Goal: Check status: Check status

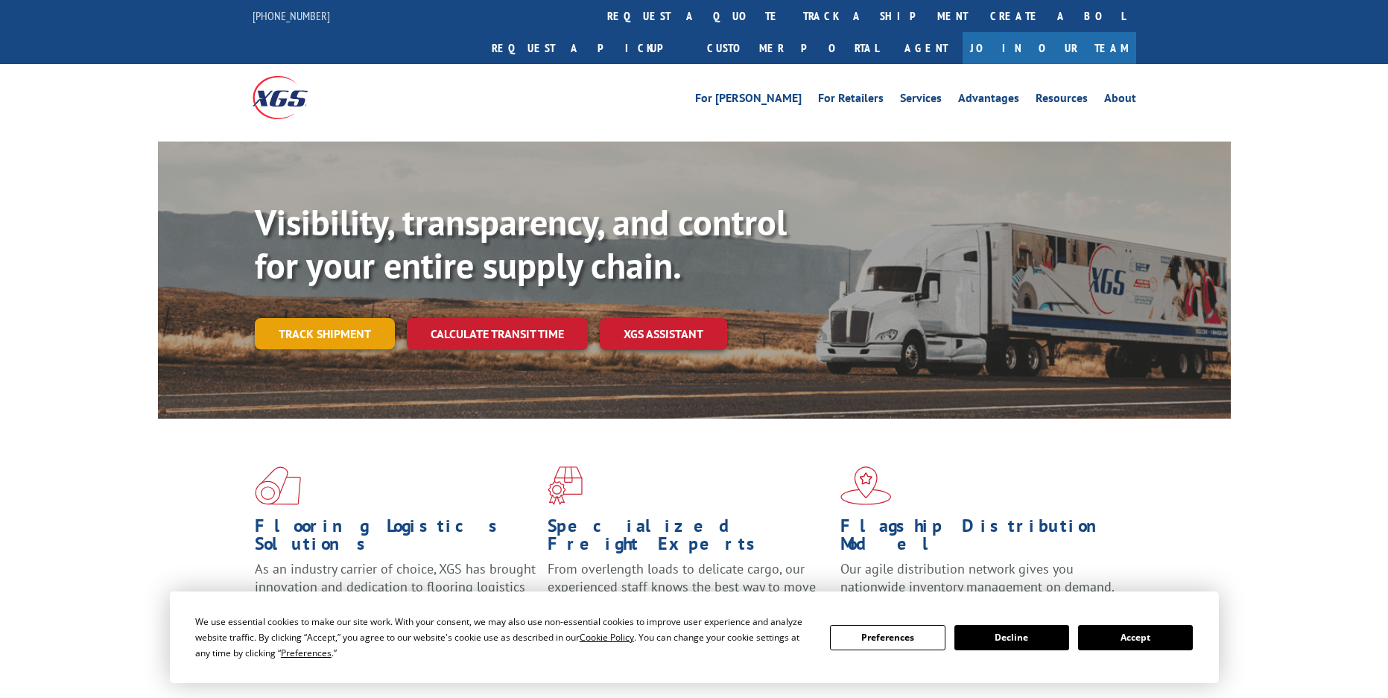
click at [290, 331] on div "Visibility, transparency, and control for your entire supply chain. Track shipm…" at bounding box center [743, 305] width 976 height 208
click at [310, 318] on link "Track shipment" at bounding box center [325, 333] width 140 height 31
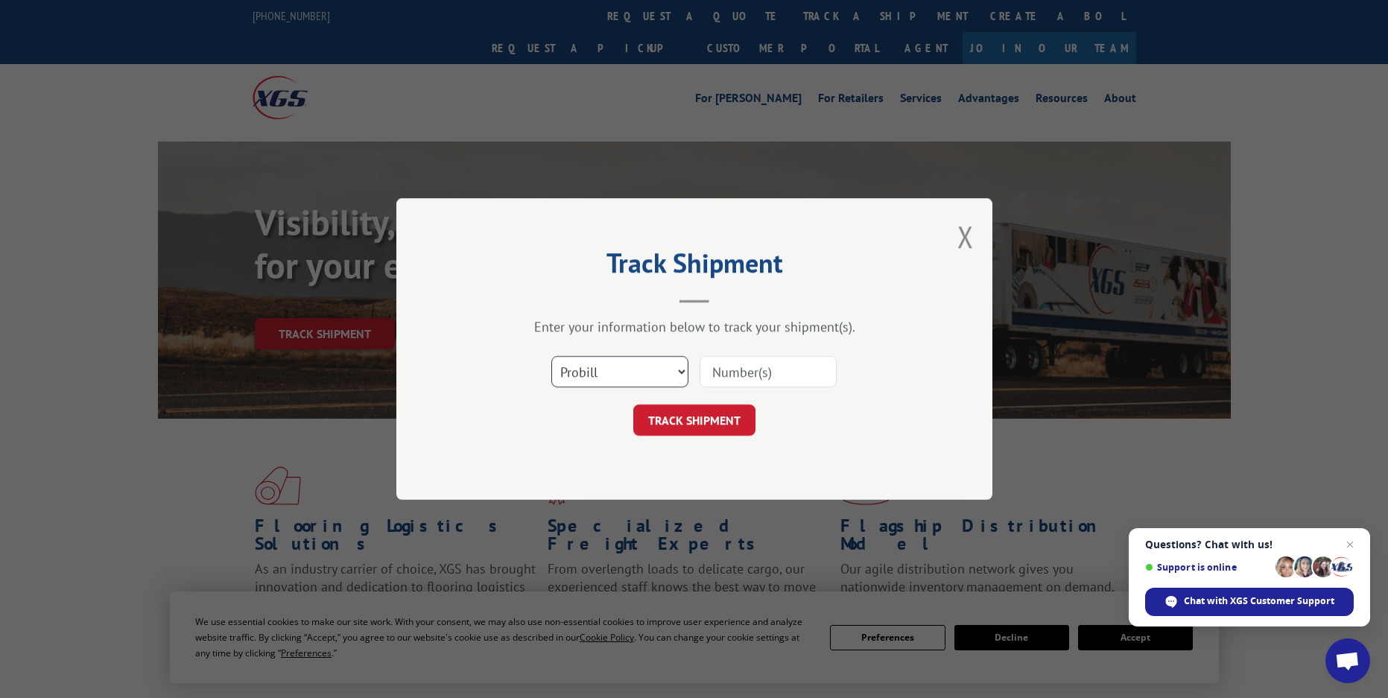
click at [612, 377] on select "Select category... Probill BOL PO" at bounding box center [619, 371] width 137 height 31
select select "bol"
click at [551, 356] on select "Select category... Probill BOL PO" at bounding box center [619, 371] width 137 height 31
click at [753, 375] on input at bounding box center [767, 371] width 137 height 31
paste input "6862013"
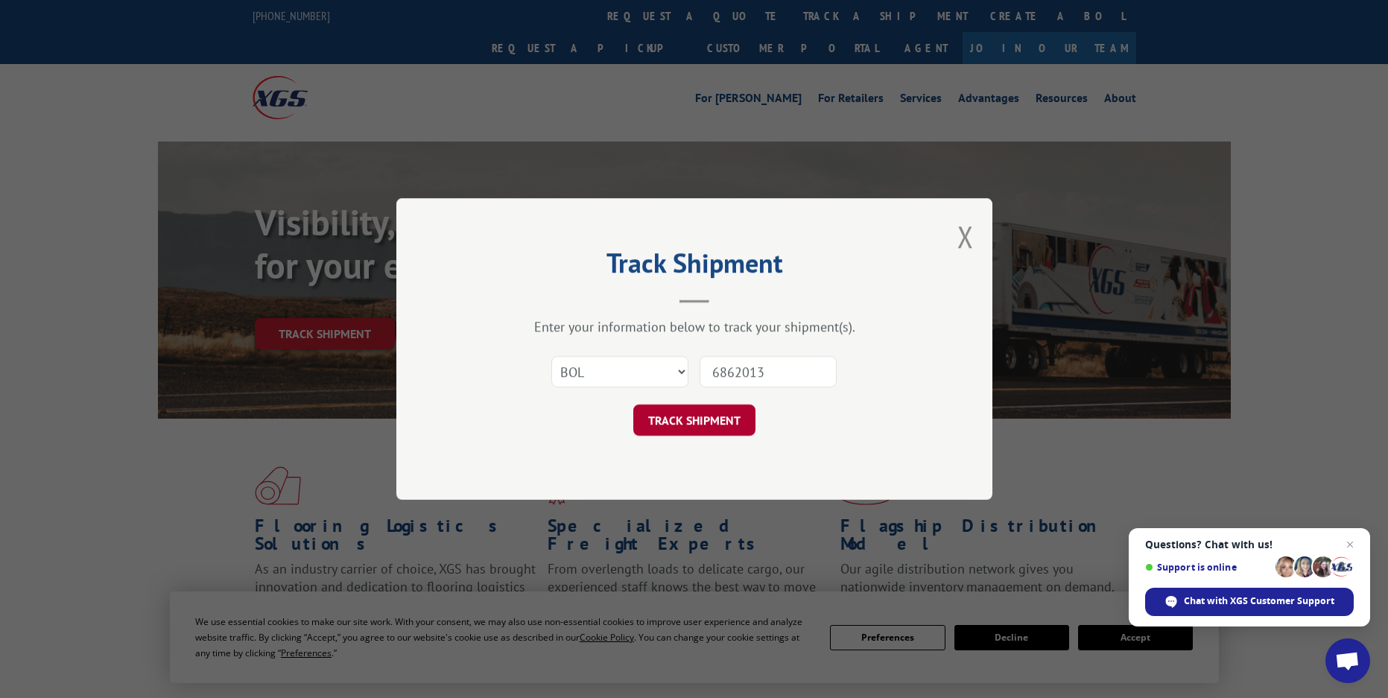
type input "6862013"
click at [707, 419] on button "TRACK SHIPMENT" at bounding box center [694, 419] width 122 height 31
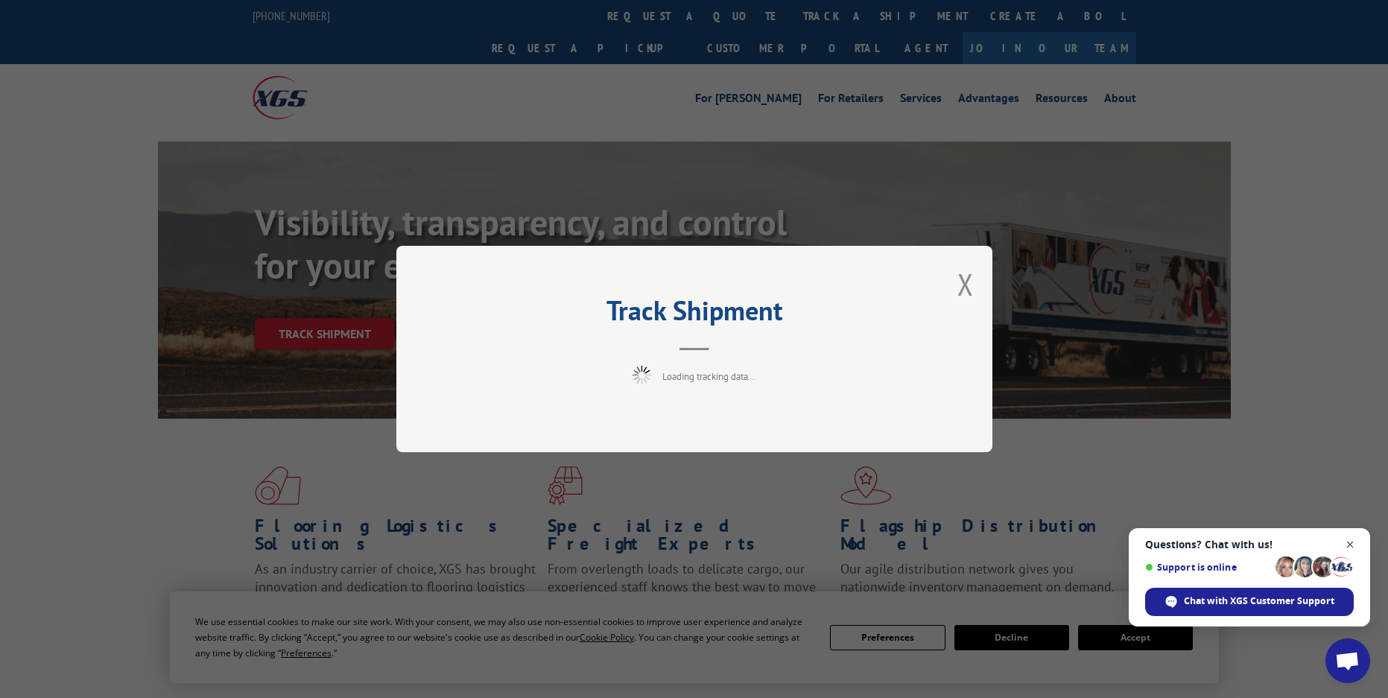
click at [1347, 547] on span "Close chat" at bounding box center [1350, 545] width 19 height 19
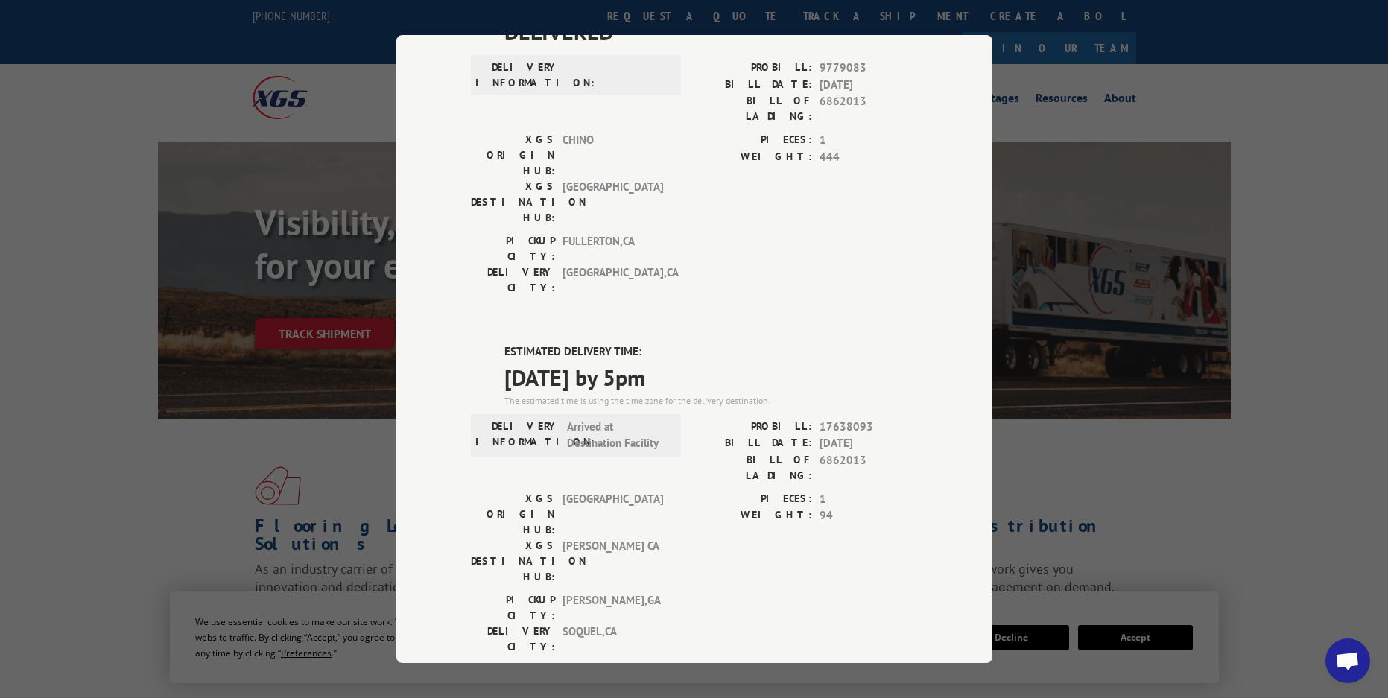
scroll to position [149, 0]
